Goal: Task Accomplishment & Management: Manage account settings

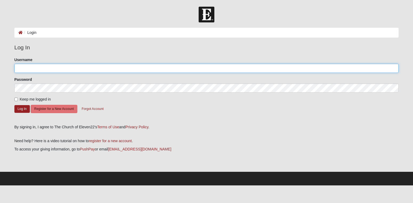
click at [38, 67] on input "Username" at bounding box center [206, 68] width 385 height 9
click at [37, 68] on input "Username" at bounding box center [206, 68] width 385 height 9
type input "[EMAIL_ADDRESS][DOMAIN_NAME]"
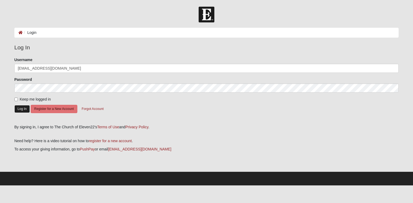
click at [25, 109] on button "Log In" at bounding box center [21, 109] width 15 height 8
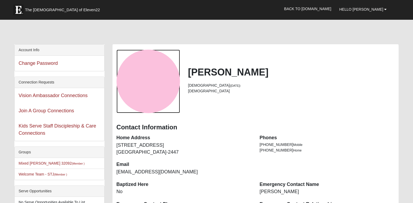
click at [143, 85] on div "View Fullsize Photo" at bounding box center [148, 81] width 63 height 63
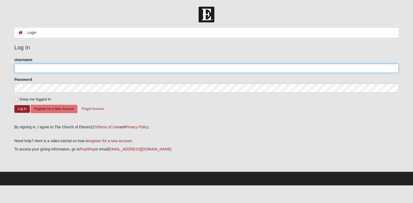
click at [68, 67] on input "Username" at bounding box center [206, 68] width 385 height 9
click at [22, 73] on input "[EMAIL_ADDRESS][DOMAIN_NAME]" at bounding box center [206, 68] width 385 height 9
type input "[EMAIL_ADDRESS][DOMAIN_NAME]"
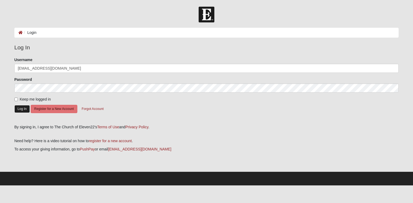
click at [22, 110] on button "Log In" at bounding box center [21, 109] width 15 height 8
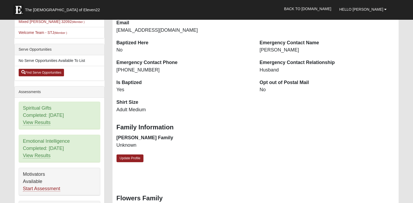
scroll to position [163, 0]
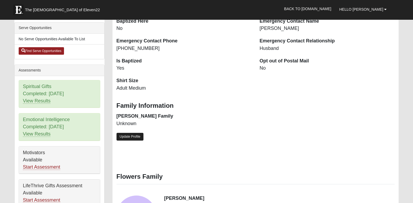
click at [131, 136] on link "Update Profile" at bounding box center [130, 137] width 27 height 8
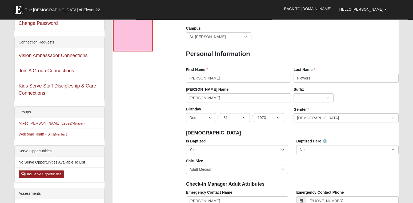
scroll to position [0, 0]
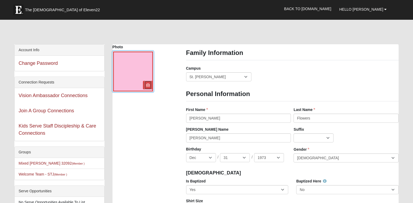
click at [146, 84] on icon at bounding box center [148, 85] width 4 height 4
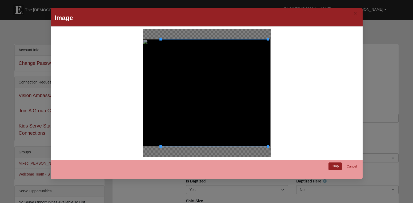
drag, startPoint x: 205, startPoint y: 92, endPoint x: 227, endPoint y: 88, distance: 22.4
click at [227, 88] on div at bounding box center [214, 92] width 107 height 107
click at [333, 165] on link "Crop" at bounding box center [336, 166] width 14 height 8
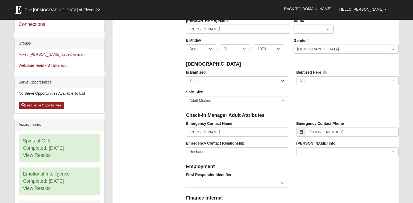
scroll to position [163, 0]
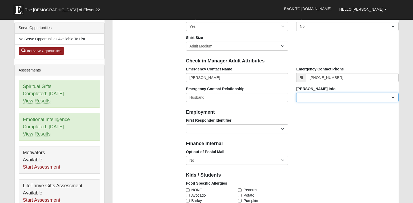
click at [296, 93] on select "Current Foster Child Current Foster Parent Former Foster Child Former Foster Pa…" at bounding box center [347, 97] width 102 height 9
click at [315, 99] on select "Current Foster Child Current Foster Parent Former Foster Child Former Foster Pa…" at bounding box center [347, 97] width 102 height 9
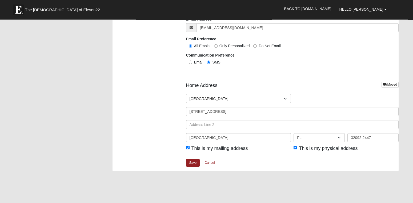
scroll to position [626, 0]
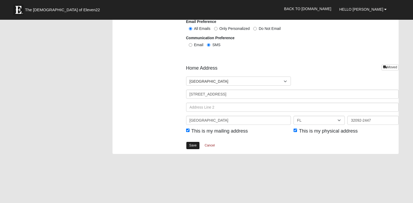
click at [192, 145] on link "Save" at bounding box center [193, 146] width 14 height 8
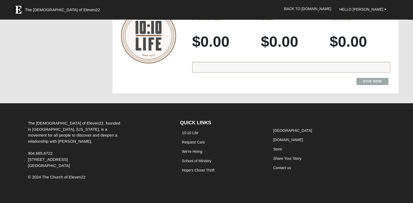
scroll to position [528, 0]
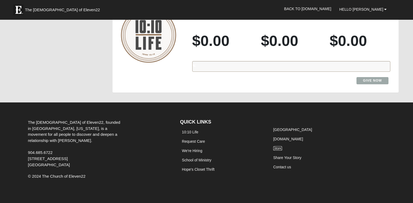
click at [279, 146] on link "Store" at bounding box center [277, 148] width 9 height 4
click at [298, 155] on link "Share Your Story" at bounding box center [287, 157] width 28 height 4
